Goal: Task Accomplishment & Management: Use online tool/utility

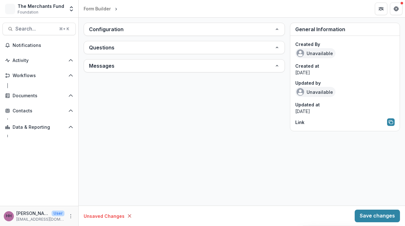
type input "**********"
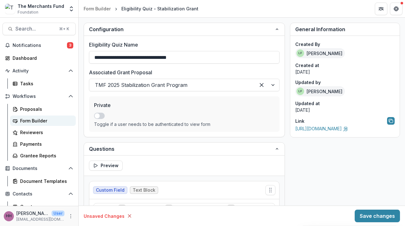
click at [30, 121] on div "Form Builder" at bounding box center [45, 120] width 51 height 7
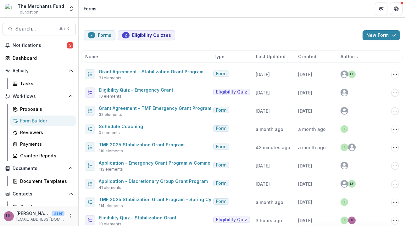
click at [272, 59] on span "Last Updated" at bounding box center [271, 56] width 30 height 7
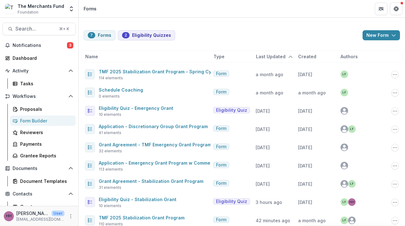
click at [272, 59] on span "Last Updated" at bounding box center [271, 56] width 30 height 7
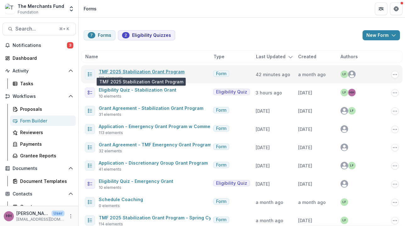
click at [144, 71] on link "TMF 2025 Stabilization Grant Program" at bounding box center [142, 71] width 86 height 5
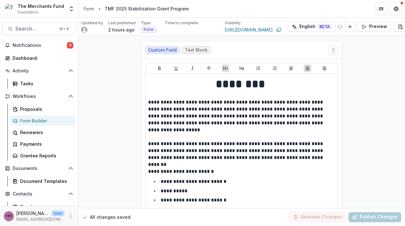
scroll to position [0, 44]
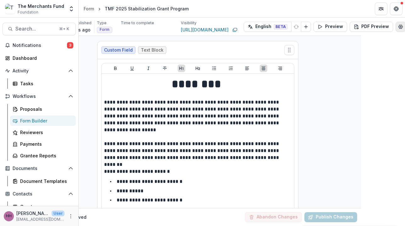
click at [399, 27] on icon "Edit Form Settings" at bounding box center [401, 26] width 5 height 5
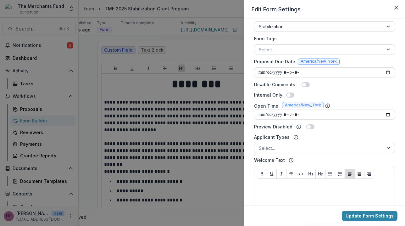
scroll to position [178, 0]
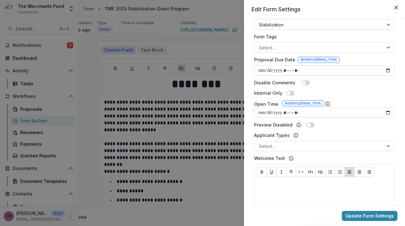
click at [269, 72] on input "Proposal Due Date" at bounding box center [324, 70] width 141 height 10
type input "**********"
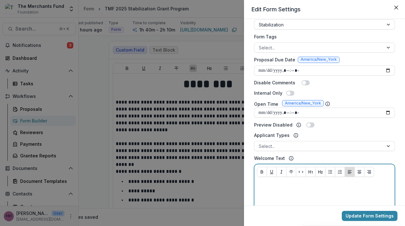
click at [327, 190] on div at bounding box center [324, 229] width 135 height 94
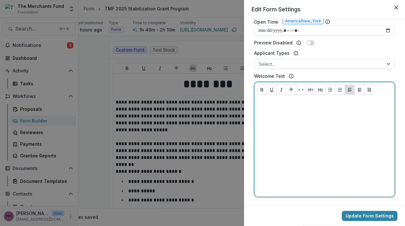
scroll to position [265, 0]
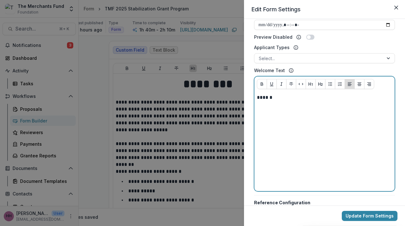
click at [287, 101] on div "******" at bounding box center [324, 141] width 135 height 94
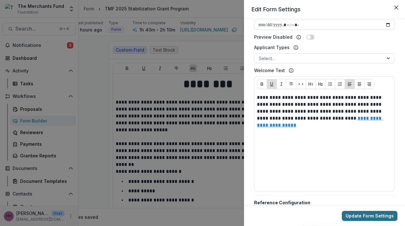
click at [356, 217] on button "Update Form Settings" at bounding box center [370, 216] width 56 height 10
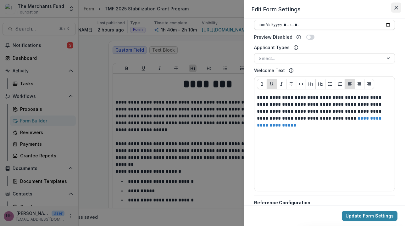
click at [398, 7] on icon "Close" at bounding box center [397, 8] width 4 height 4
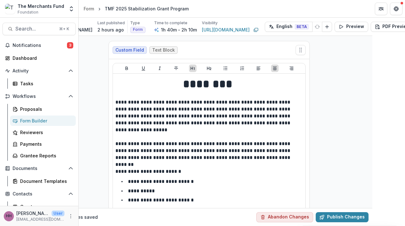
click at [30, 122] on div "Form Builder" at bounding box center [45, 120] width 51 height 7
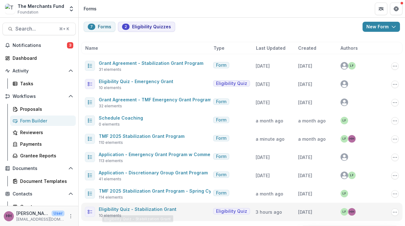
scroll to position [8, 0]
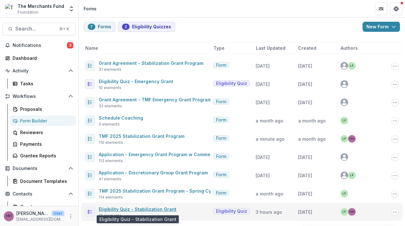
click at [154, 209] on link "Eligibility Quiz - Stabilization Grant" at bounding box center [138, 209] width 78 height 5
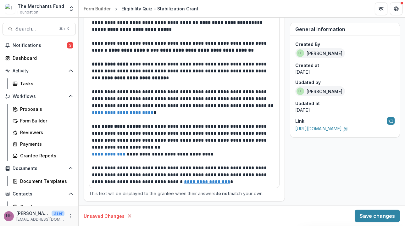
scroll to position [683, 0]
click at [30, 110] on div "Proposals" at bounding box center [45, 109] width 51 height 7
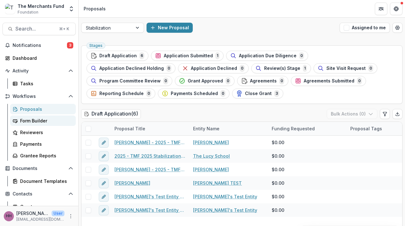
click at [33, 123] on div "Form Builder" at bounding box center [45, 120] width 51 height 7
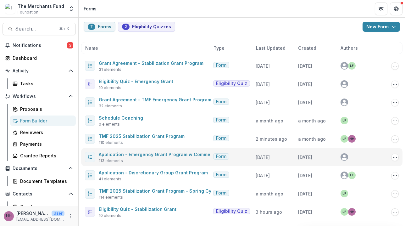
scroll to position [8, 0]
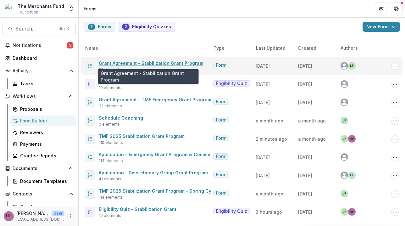
click at [166, 65] on link "Grant Agreement - Stabilization Grant Program" at bounding box center [151, 62] width 105 height 5
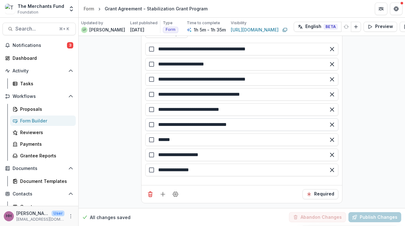
scroll to position [4204, 0]
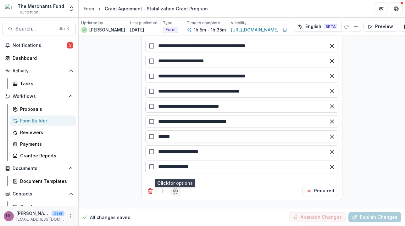
click at [176, 189] on icon "Field Settings" at bounding box center [175, 191] width 5 height 5
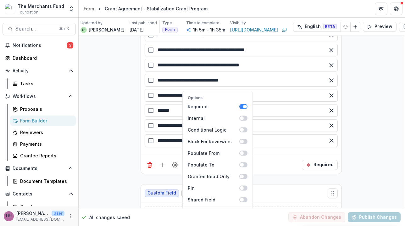
scroll to position [4231, 1]
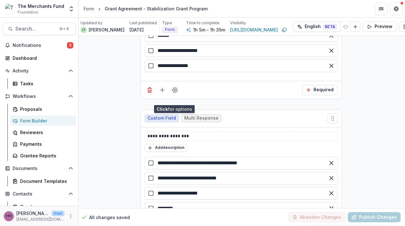
scroll to position [4313, 1]
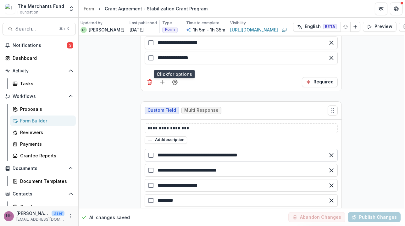
click at [194, 149] on input "**********" at bounding box center [241, 155] width 193 height 13
click at [224, 136] on div "Add description" at bounding box center [241, 140] width 193 height 8
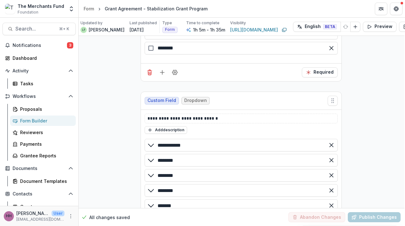
scroll to position [4430, 1]
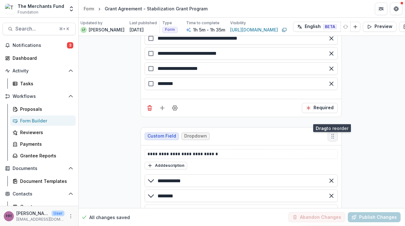
click at [330, 133] on icon "Move field" at bounding box center [333, 136] width 6 height 6
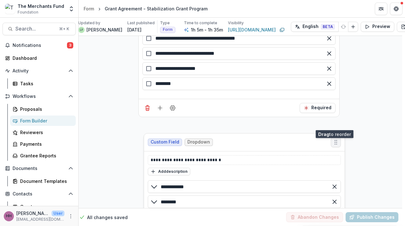
scroll to position [4430, 3]
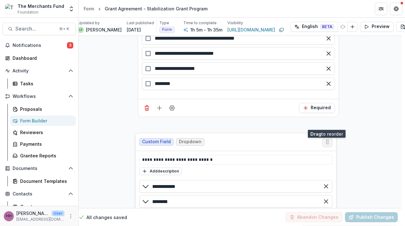
drag, startPoint x: 335, startPoint y: 117, endPoint x: 330, endPoint y: 123, distance: 7.4
click at [330, 137] on button "Move field" at bounding box center [328, 142] width 10 height 10
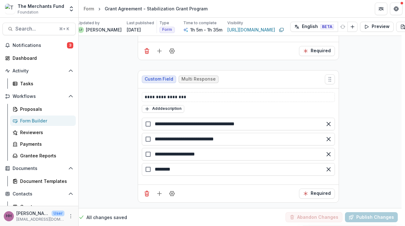
scroll to position [4351, 3]
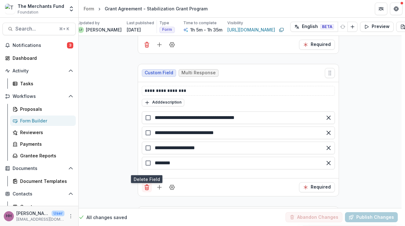
click at [145, 187] on icon "Delete field" at bounding box center [146, 188] width 3 height 3
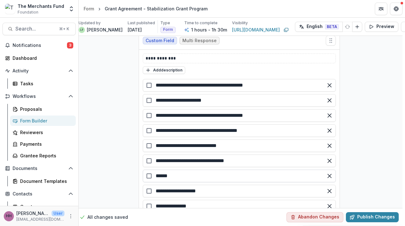
scroll to position [4148, 3]
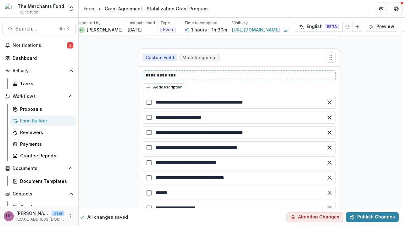
click at [155, 72] on p "**********" at bounding box center [240, 75] width 188 height 7
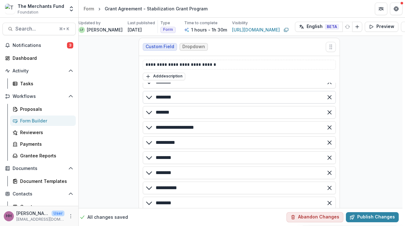
scroll to position [40, 0]
